Goal: Understand process/instructions

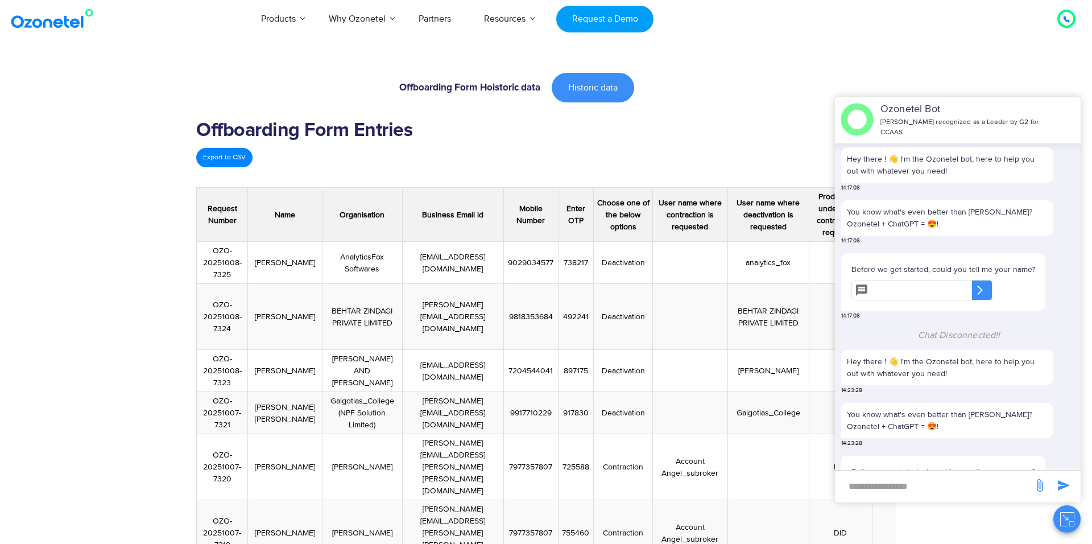
scroll to position [0, 952]
